Goal: Task Accomplishment & Management: Manage account settings

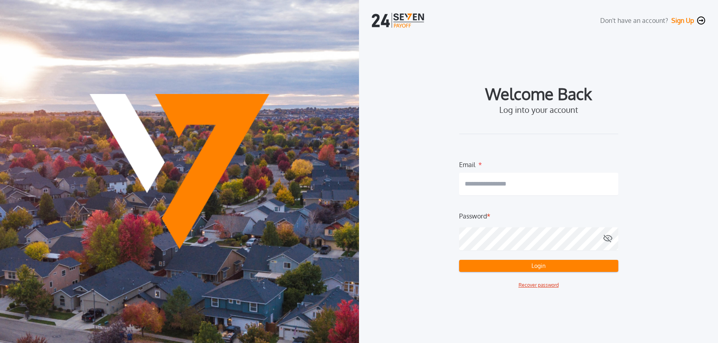
type input "**********"
drag, startPoint x: 517, startPoint y: 262, endPoint x: 534, endPoint y: 264, distance: 17.0
click at [517, 262] on button "Login" at bounding box center [538, 266] width 159 height 12
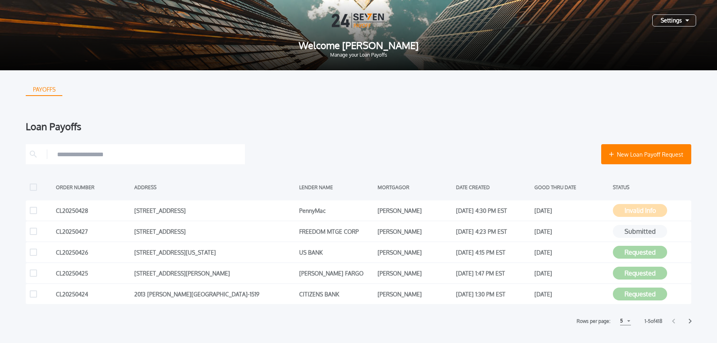
click at [674, 20] on div "Settings" at bounding box center [674, 20] width 44 height 12
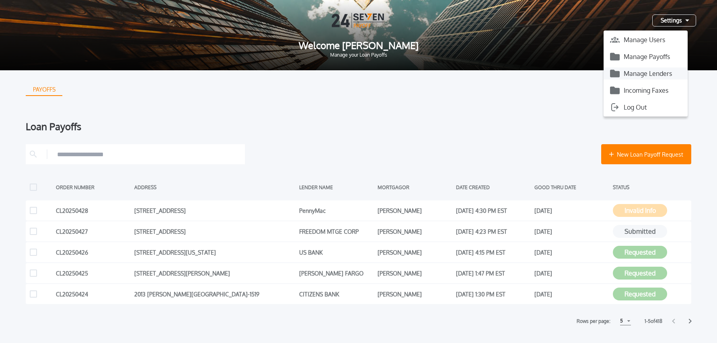
click at [646, 76] on button "Manage Lenders" at bounding box center [645, 74] width 84 height 12
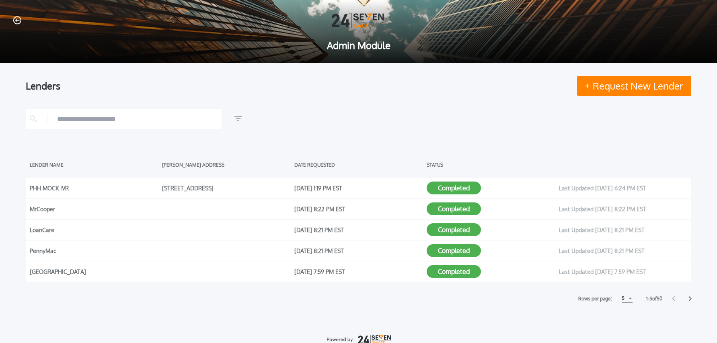
click at [418, 117] on div at bounding box center [358, 119] width 665 height 20
click at [16, 20] on icon "button" at bounding box center [17, 20] width 8 height 8
